Goal: Information Seeking & Learning: Find specific fact

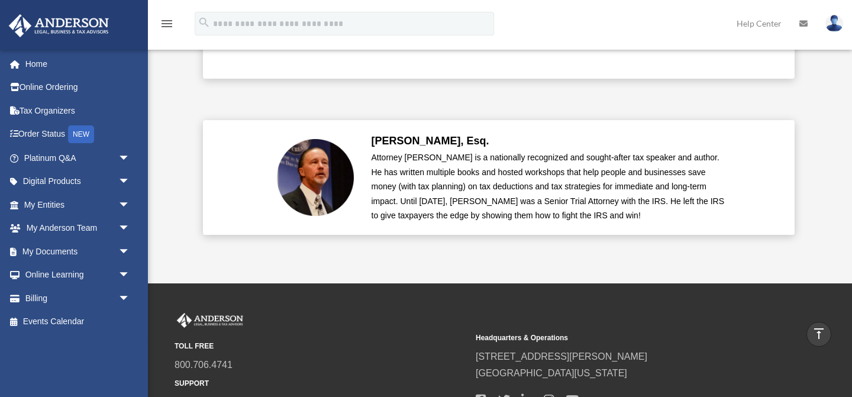
scroll to position [2966, 0]
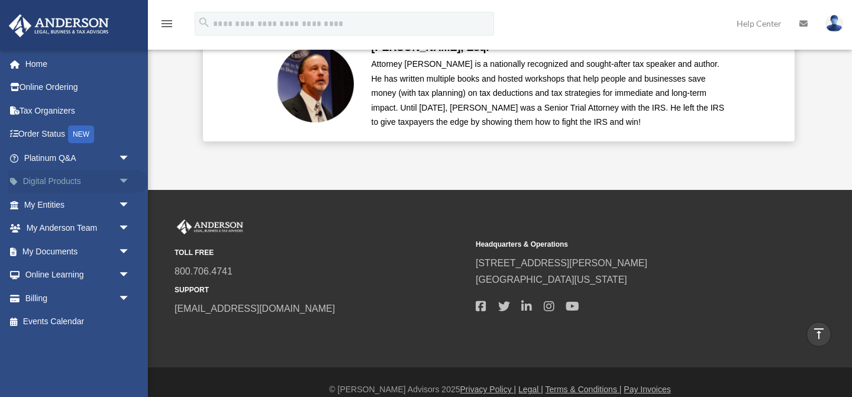
click at [125, 186] on span "arrow_drop_down" at bounding box center [130, 182] width 24 height 24
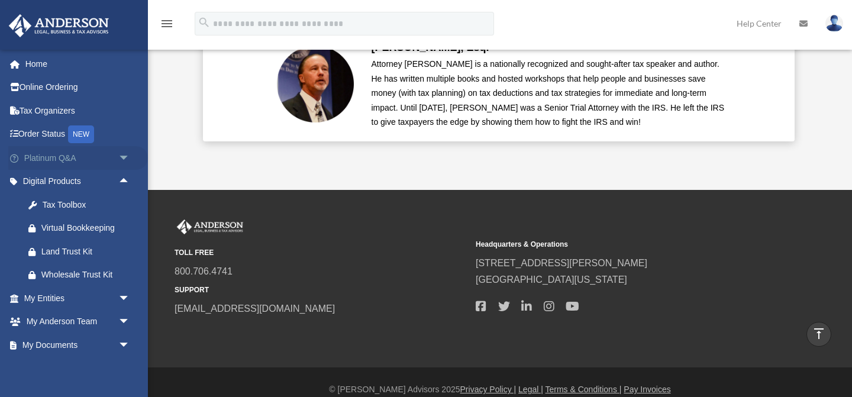
click at [125, 157] on span "arrow_drop_down" at bounding box center [130, 158] width 24 height 24
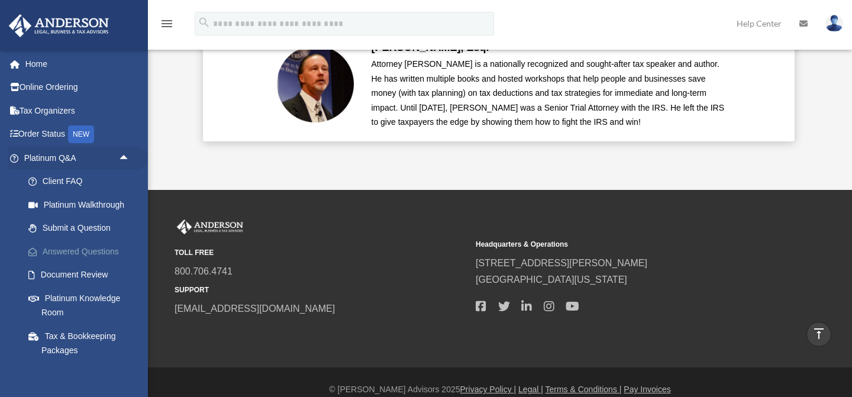
click at [97, 254] on link "Answered Questions" at bounding box center [82, 252] width 131 height 24
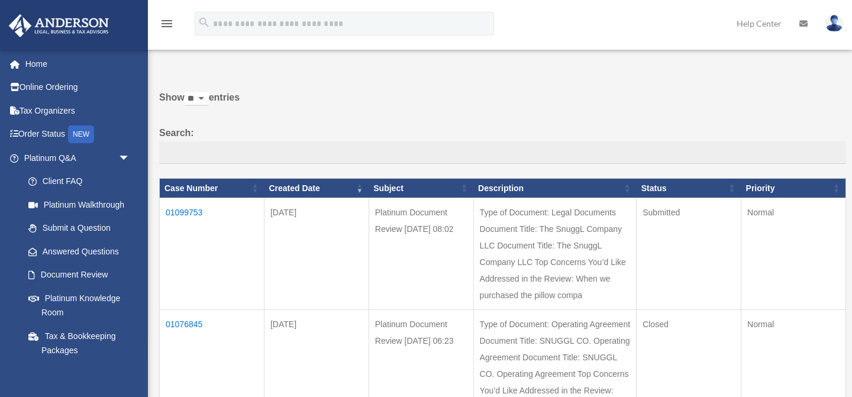
scroll to position [25, 0]
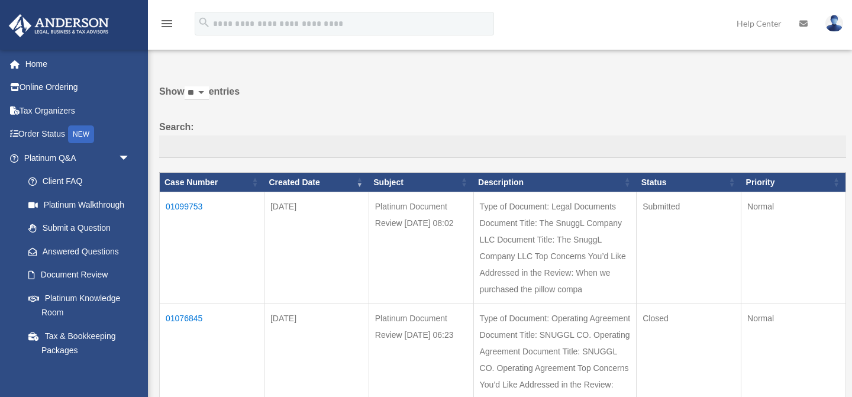
click at [194, 201] on td "01099753" at bounding box center [212, 248] width 105 height 112
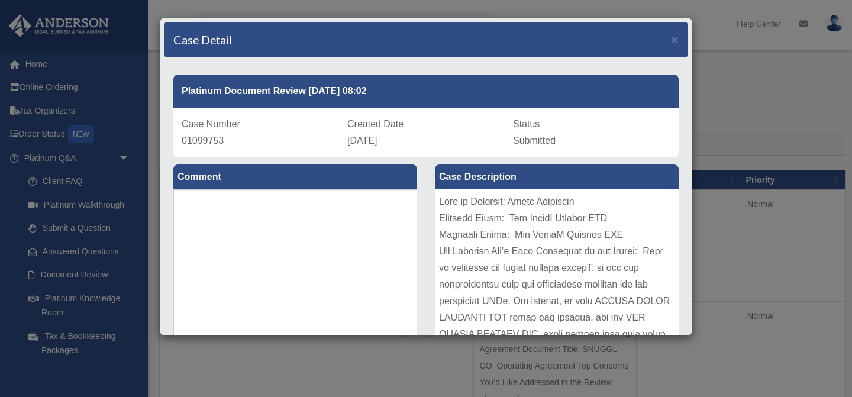
scroll to position [295, 0]
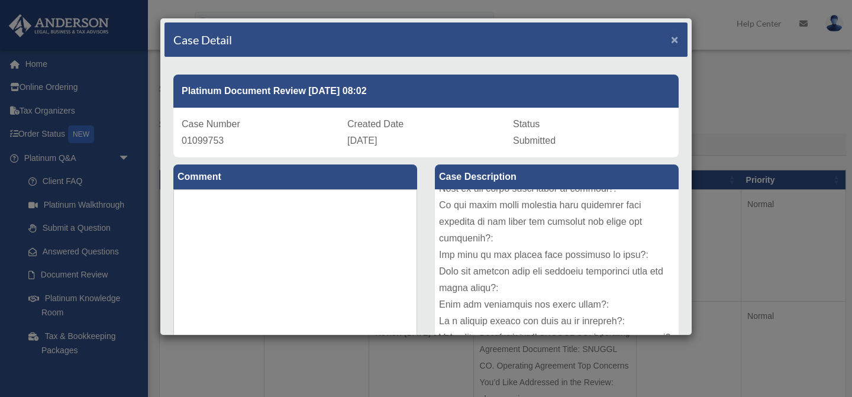
click at [678, 38] on span "×" at bounding box center [675, 40] width 8 height 14
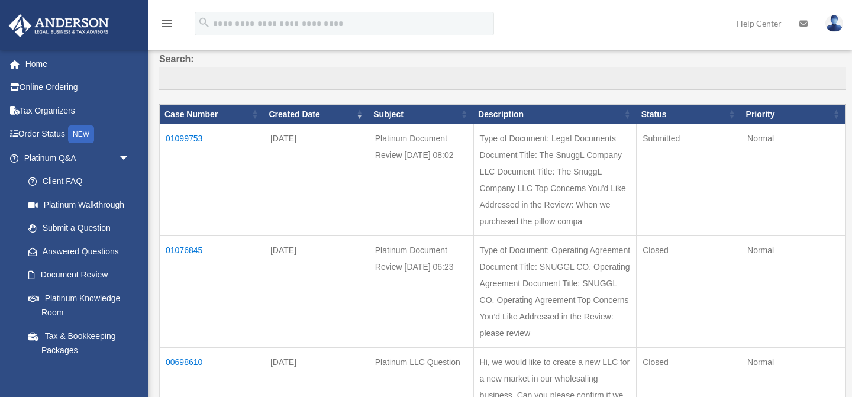
scroll to position [0, 0]
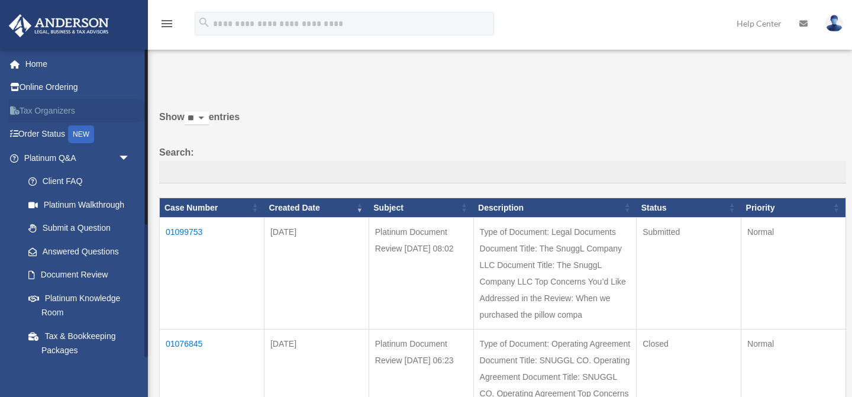
click at [59, 107] on link "Tax Organizers" at bounding box center [78, 111] width 140 height 24
